Goal: Task Accomplishment & Management: Use online tool/utility

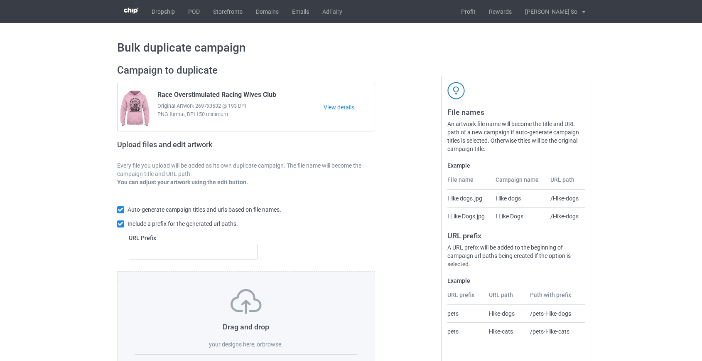
click at [275, 342] on label "browse" at bounding box center [271, 344] width 19 height 7
click at [0, 0] on input "browse" at bounding box center [0, 0] width 0 height 0
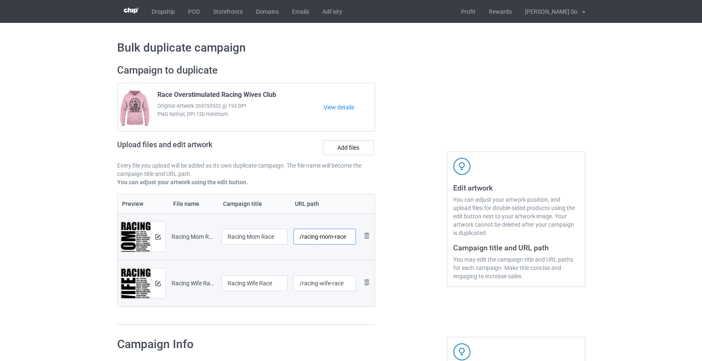
click at [311, 236] on input "/racing-mom-race" at bounding box center [324, 236] width 63 height 16
type input "/mom-race"
click at [311, 283] on input "/racing-wife-race" at bounding box center [324, 283] width 63 height 16
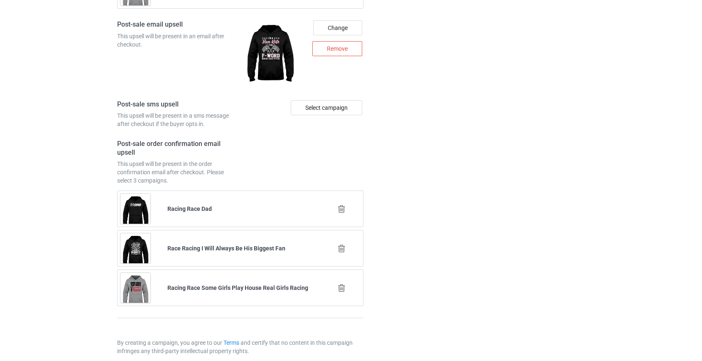
scroll to position [1196, 0]
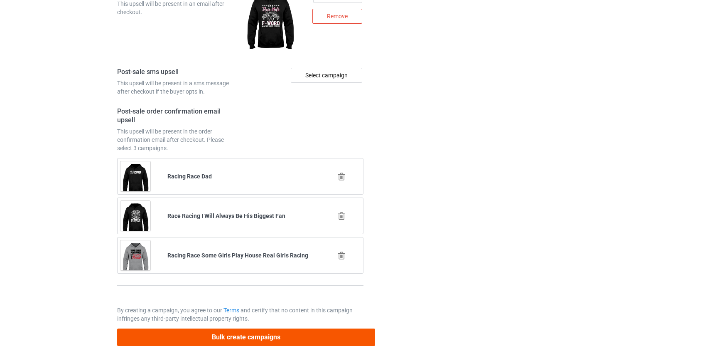
type input "/wife-race"
click at [255, 336] on button "Bulk create campaigns" at bounding box center [246, 336] width 258 height 17
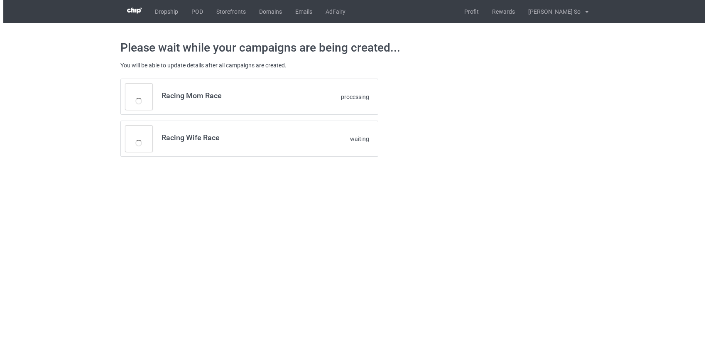
scroll to position [0, 0]
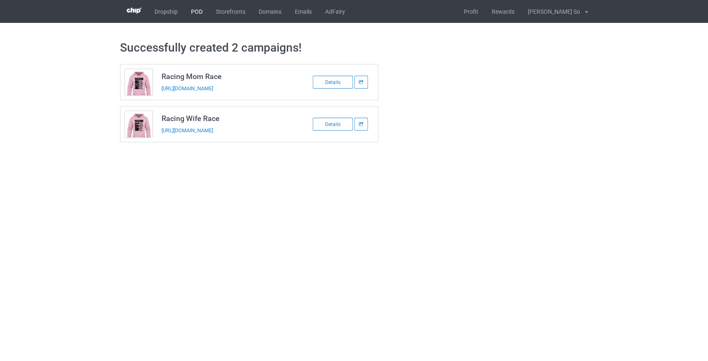
click at [202, 9] on link "POD" at bounding box center [196, 11] width 25 height 23
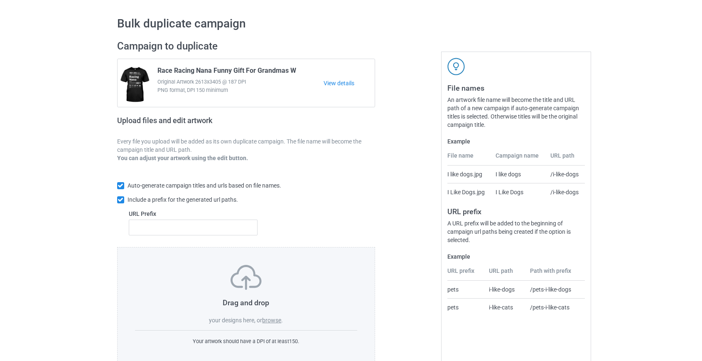
scroll to position [43, 0]
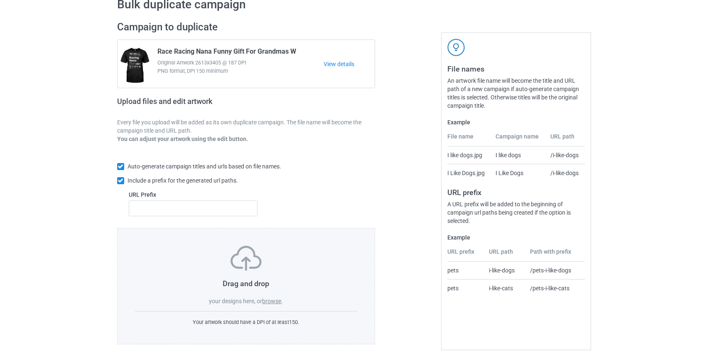
click at [277, 298] on label "browse" at bounding box center [271, 300] width 19 height 7
click at [0, 0] on input "browse" at bounding box center [0, 0] width 0 height 0
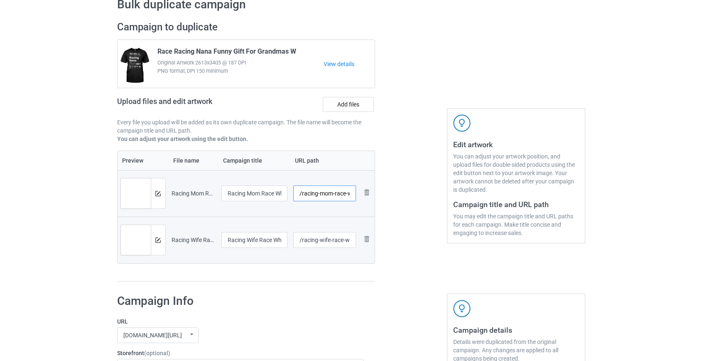
click at [324, 194] on input "/racing-mom-race-white" at bounding box center [324, 193] width 63 height 16
drag, startPoint x: 319, startPoint y: 192, endPoint x: 302, endPoint y: 194, distance: 17.6
click at [302, 194] on input "/racing-mom-race-white" at bounding box center [324, 193] width 63 height 16
drag, startPoint x: 329, startPoint y: 191, endPoint x: 404, endPoint y: 194, distance: 75.3
click at [404, 194] on div "Campaign to duplicate Race Racing Nana Funny Gift For Grandmas W Original Artwo…" at bounding box center [351, 151] width 480 height 272
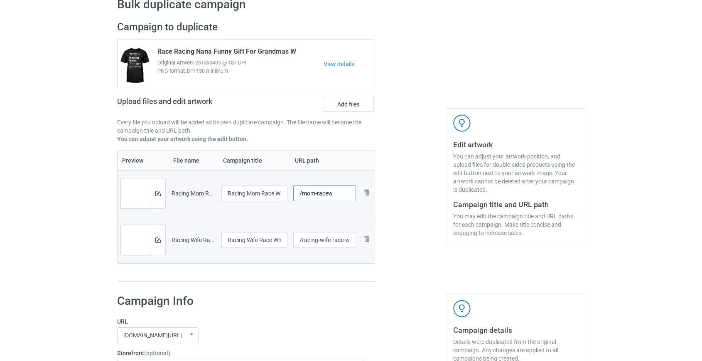
type input "/mom-racew"
click at [310, 241] on input "/racing-wife-race-white" at bounding box center [324, 240] width 63 height 16
drag, startPoint x: 326, startPoint y: 237, endPoint x: 434, endPoint y: 239, distance: 108.4
click at [434, 239] on div "Campaign to duplicate Race Racing Nana Funny Gift For Grandmas W Original Artwo…" at bounding box center [351, 151] width 480 height 272
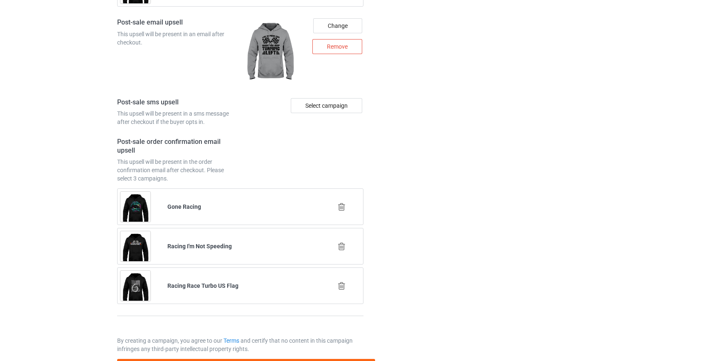
scroll to position [1208, 0]
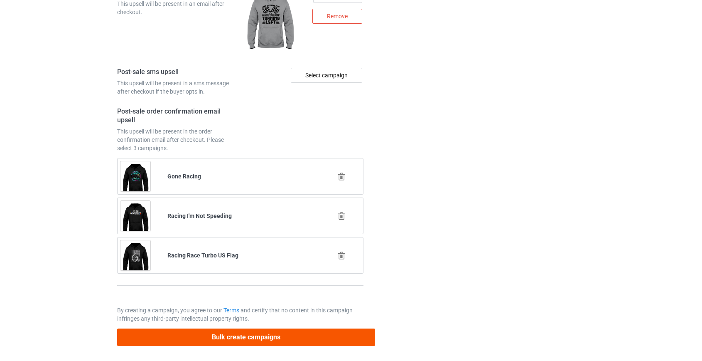
type input "/wife-racew"
click at [249, 339] on button "Bulk create campaigns" at bounding box center [246, 336] width 258 height 17
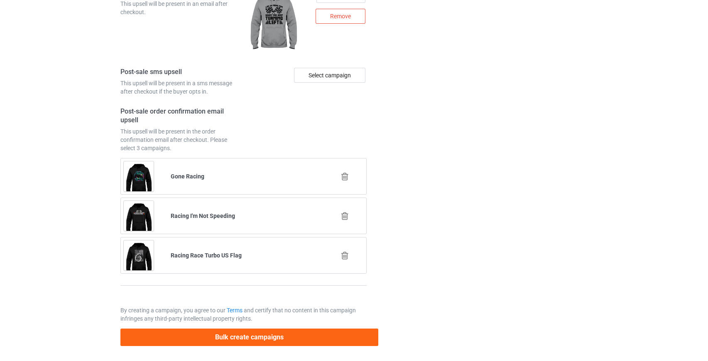
scroll to position [0, 0]
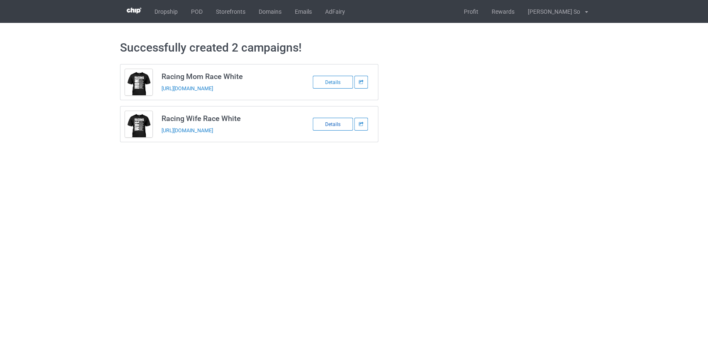
click at [341, 123] on div "Details" at bounding box center [333, 124] width 40 height 13
